Goal: Task Accomplishment & Management: Complete application form

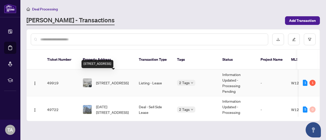
click at [117, 80] on span "[STREET_ADDRESS]" at bounding box center [112, 83] width 33 height 6
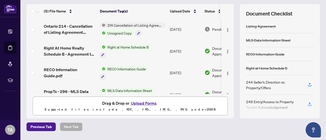
scroll to position [66, 0]
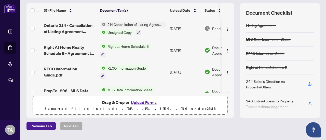
click at [145, 100] on button "Upload Forms" at bounding box center [143, 102] width 29 height 7
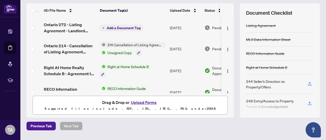
click at [122, 26] on span "Add a Document Tag" at bounding box center [124, 28] width 34 height 4
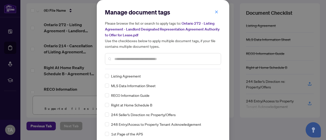
click at [137, 59] on input "text" at bounding box center [165, 59] width 102 height 6
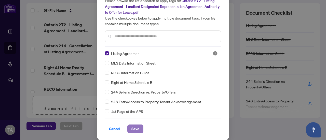
click at [134, 127] on span "Save" at bounding box center [135, 129] width 8 height 8
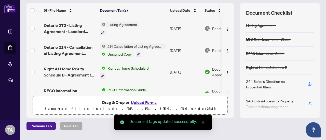
scroll to position [0, 0]
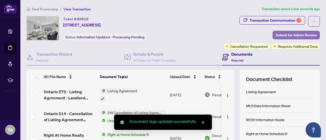
click at [296, 32] on span "Submit for Admin Review" at bounding box center [296, 35] width 41 height 8
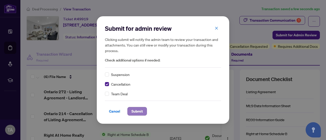
click at [136, 113] on span "Submit" at bounding box center [136, 111] width 11 height 8
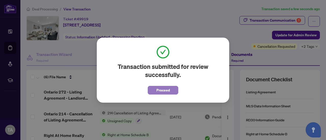
click at [157, 91] on span "Proceed" at bounding box center [162, 90] width 13 height 8
